Goal: Navigation & Orientation: Find specific page/section

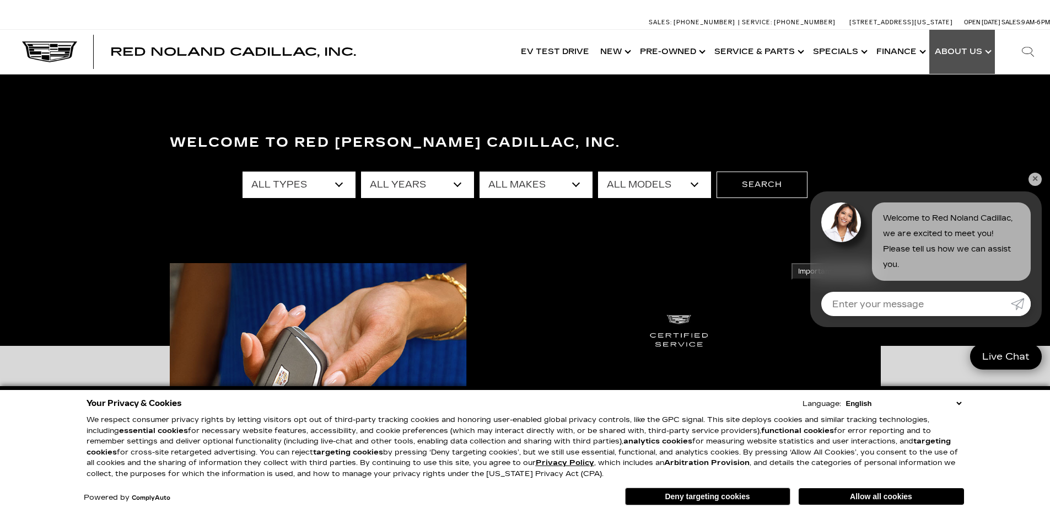
click at [977, 52] on link "Show About Us" at bounding box center [962, 52] width 66 height 44
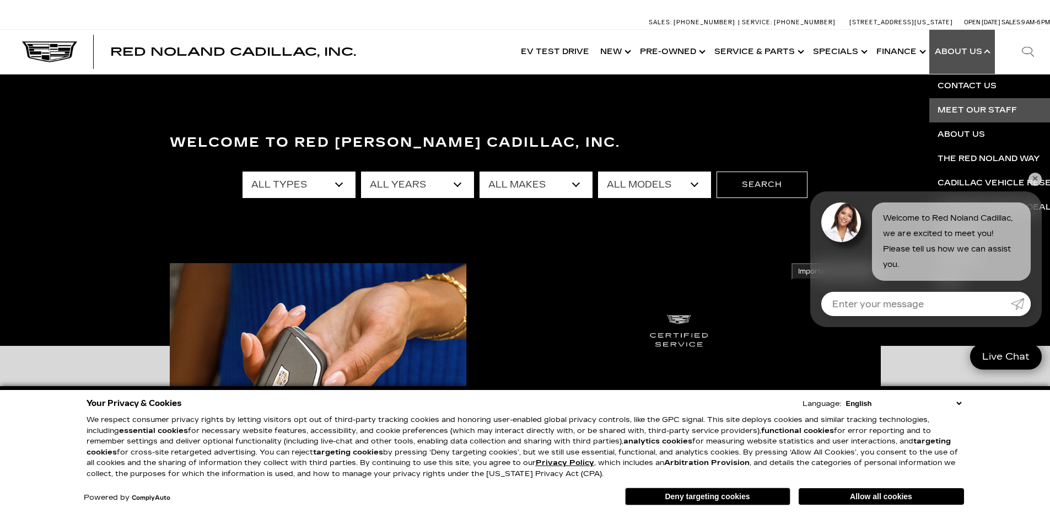
click at [982, 106] on link "Meet Our Staff" at bounding box center [1062, 110] width 267 height 24
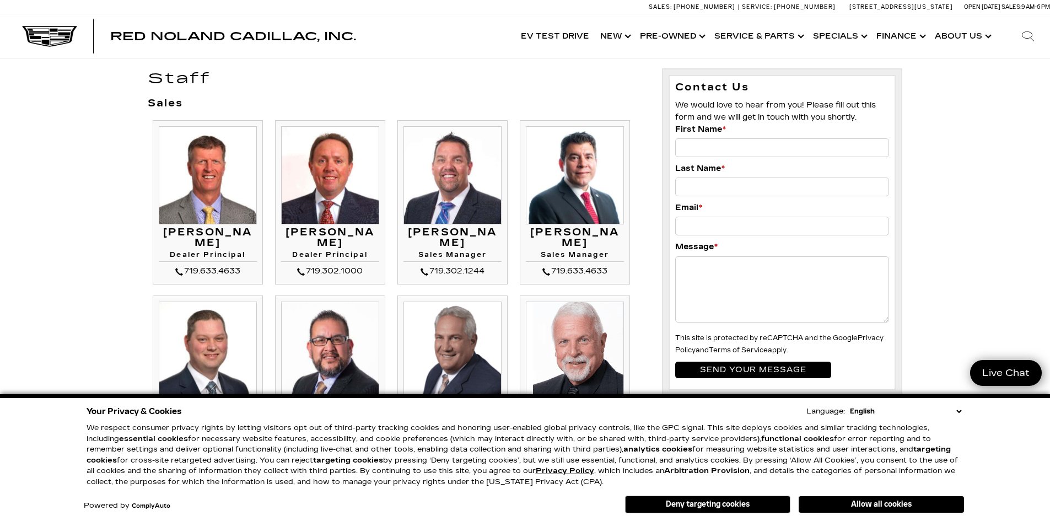
scroll to position [55, 0]
